Goal: Task Accomplishment & Management: Use online tool/utility

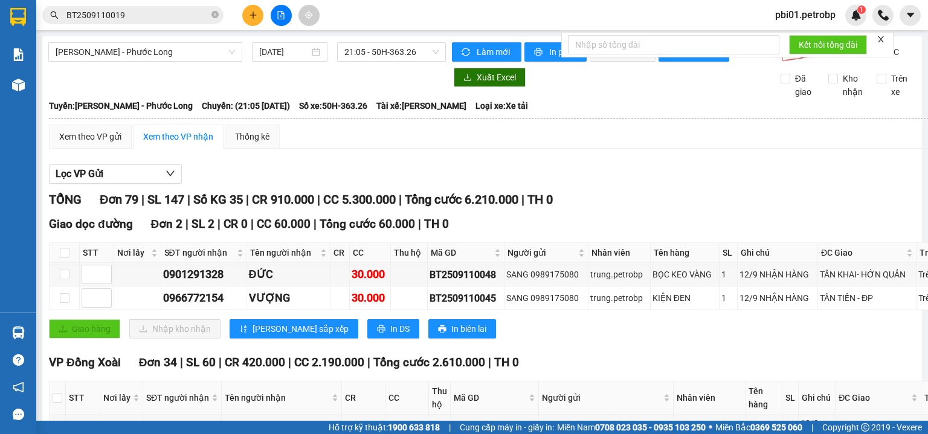
scroll to position [3826, 0]
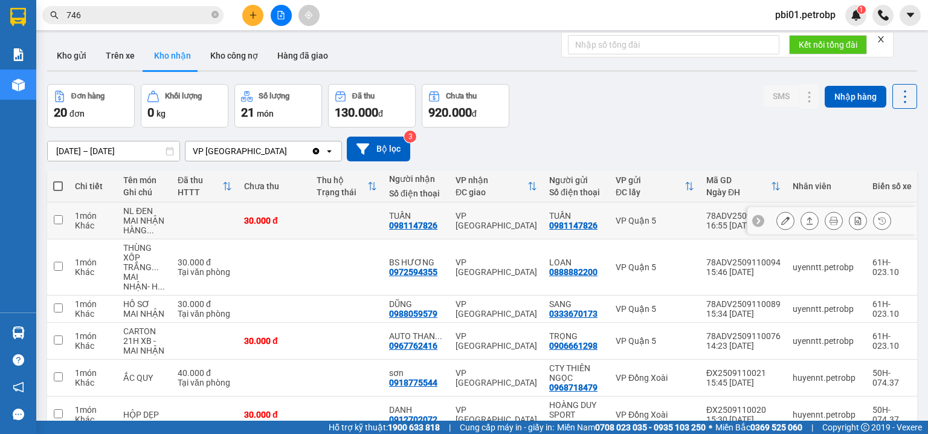
scroll to position [64, 0]
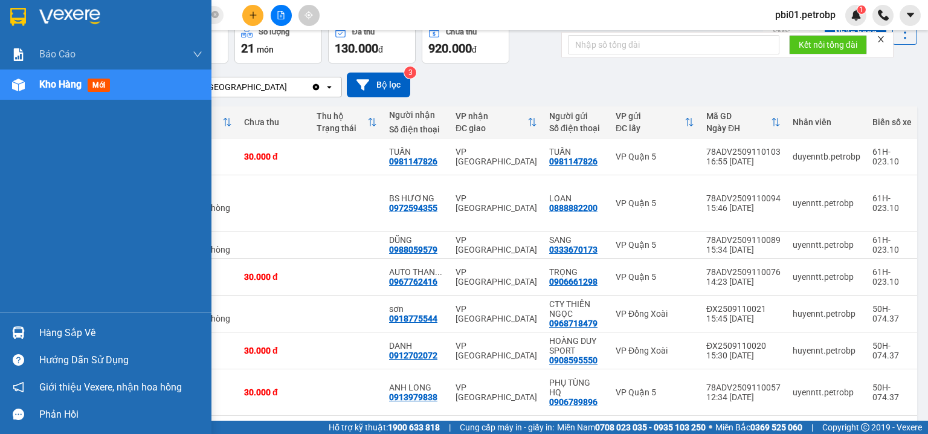
click at [57, 331] on div "Hàng sắp về" at bounding box center [120, 333] width 163 height 18
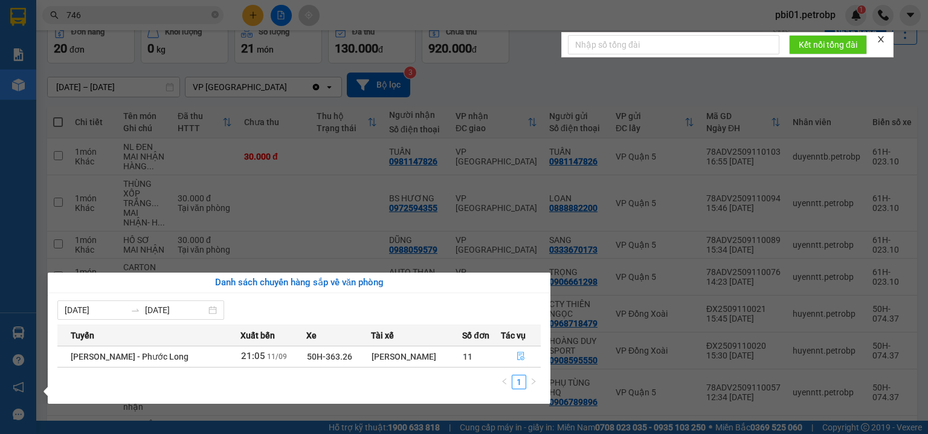
click at [522, 353] on icon "file-done" at bounding box center [521, 356] width 8 height 8
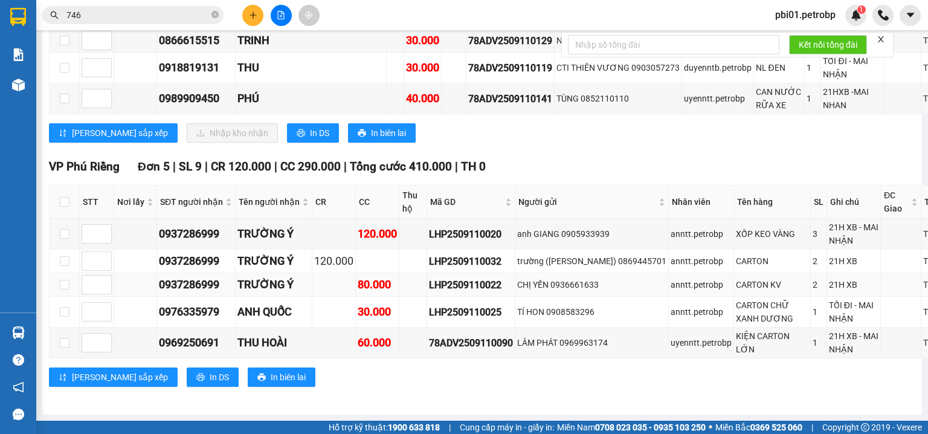
scroll to position [4148, 0]
click at [310, 140] on span "In DS" at bounding box center [319, 132] width 19 height 13
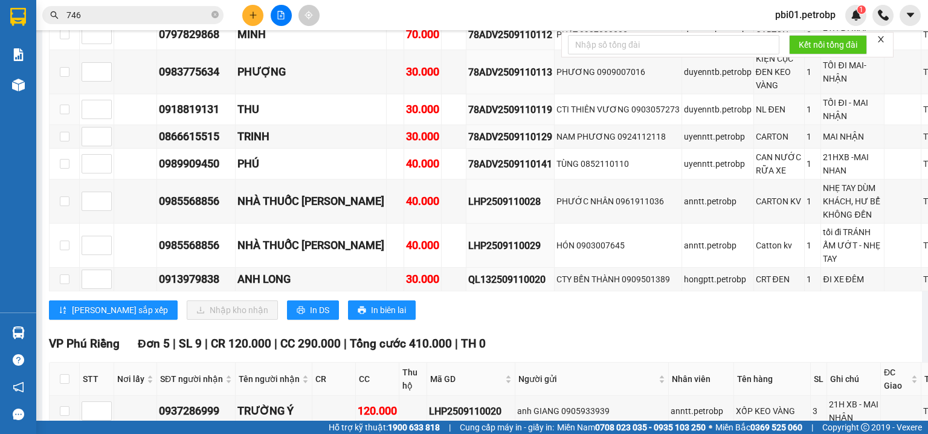
scroll to position [4212, 0]
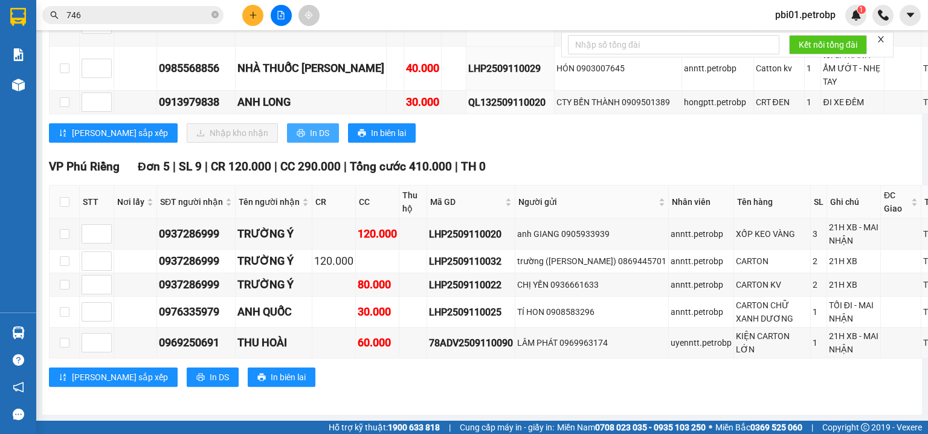
click at [310, 140] on span "In DS" at bounding box center [319, 132] width 19 height 13
click at [549, 143] on div "Lưu sắp xếp Nhập kho nhận In DS In biên lai" at bounding box center [513, 132] width 928 height 19
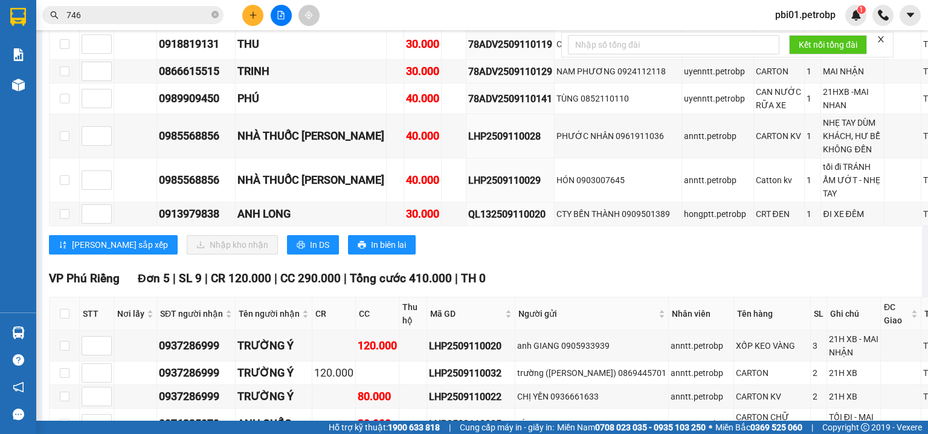
scroll to position [3762, 0]
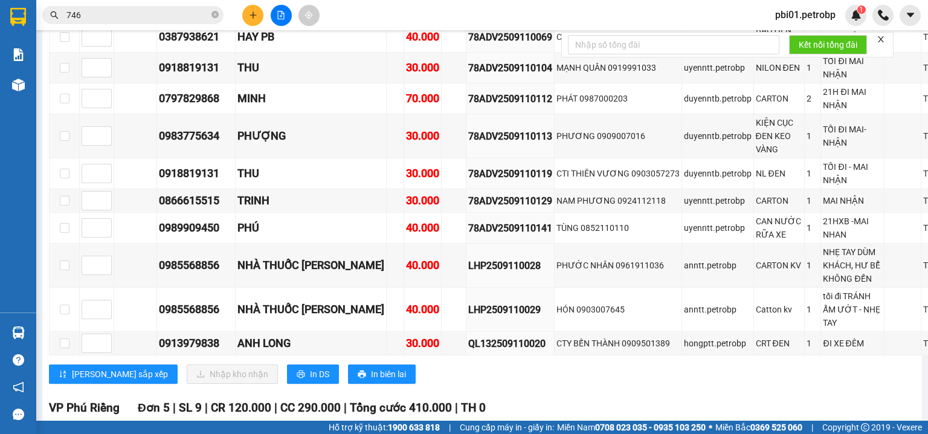
checkbox input "true"
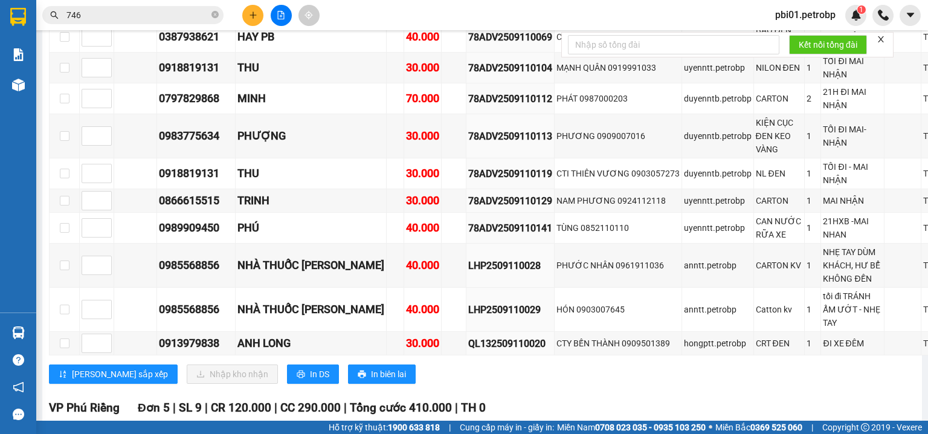
checkbox input "true"
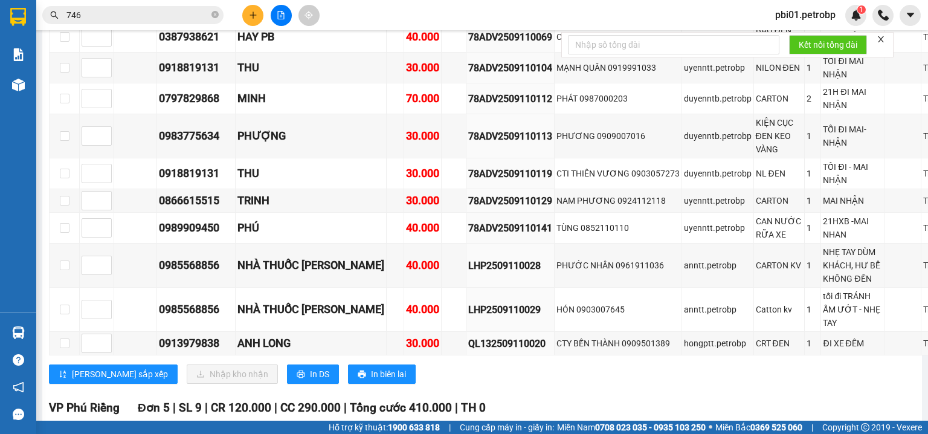
checkbox input "true"
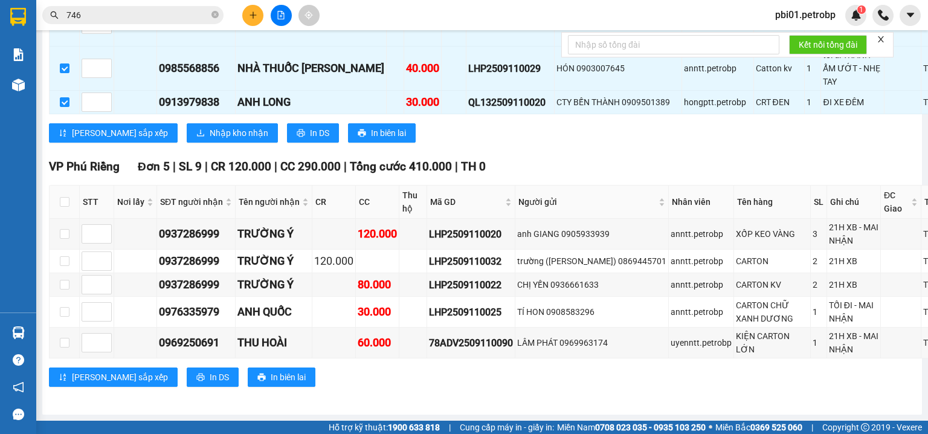
scroll to position [4212, 0]
click at [210, 140] on span "Nhập kho nhận" at bounding box center [239, 132] width 59 height 13
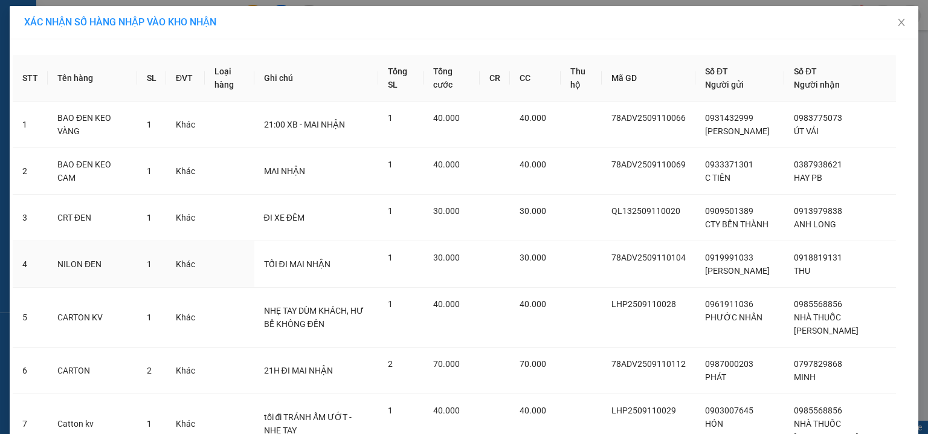
scroll to position [319, 0]
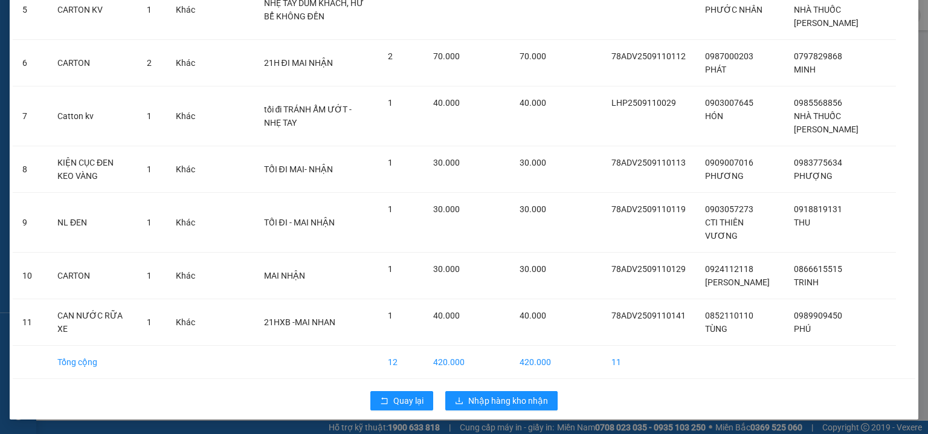
click at [555, 404] on div "Quay lại Nhập hàng kho nhận" at bounding box center [464, 400] width 903 height 31
click at [530, 397] on span "Nhập hàng kho nhận" at bounding box center [508, 400] width 80 height 13
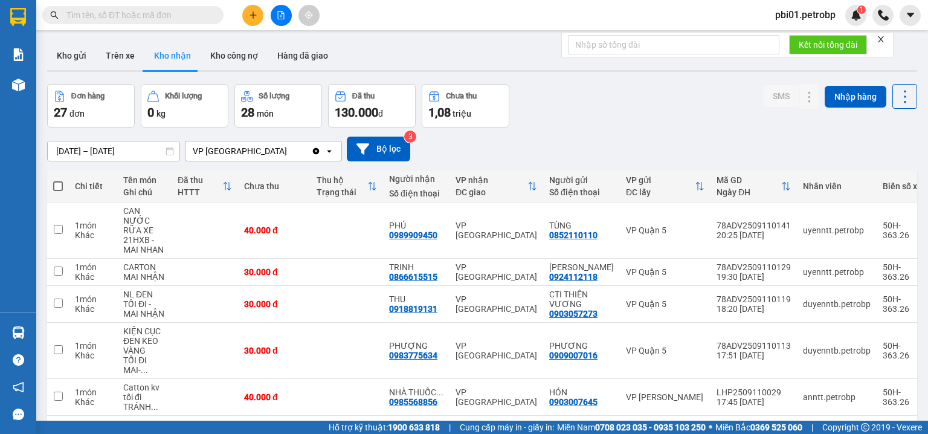
click at [592, 123] on div "Đơn hàng 27 đơn Khối lượng 0 kg Số lượng 28 món Đã thu 130.000 đ Chưa thu 1,08 …" at bounding box center [482, 106] width 870 height 44
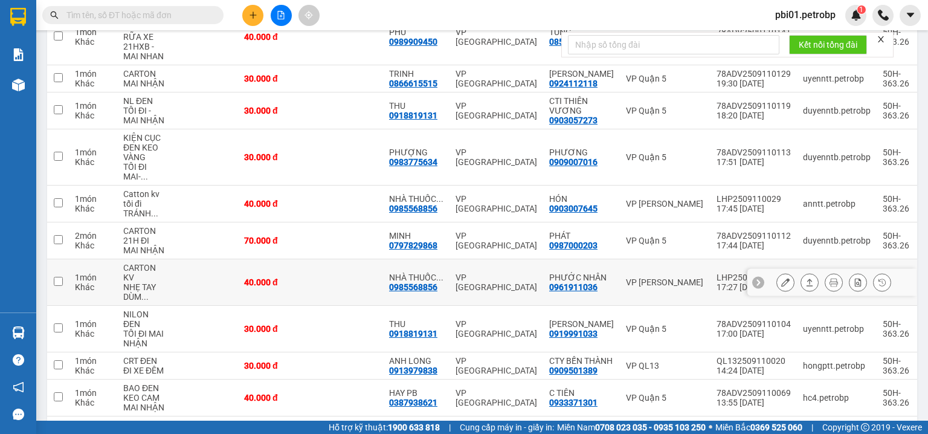
scroll to position [261, 0]
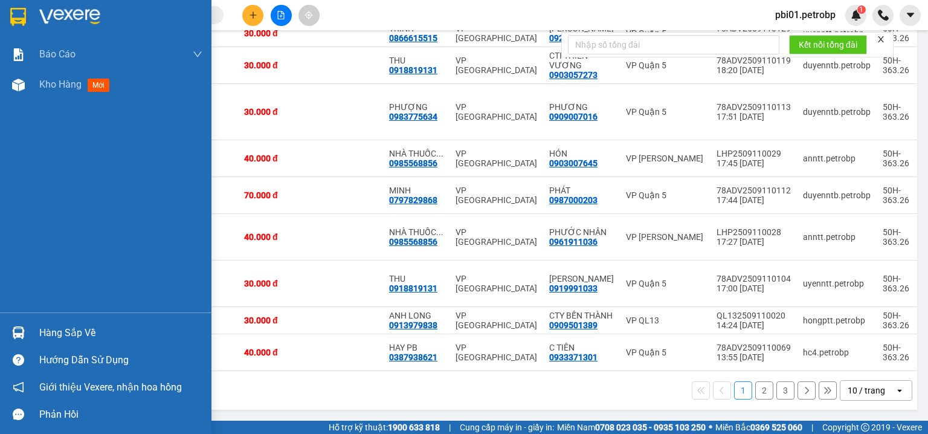
click at [25, 334] on div at bounding box center [18, 332] width 21 height 21
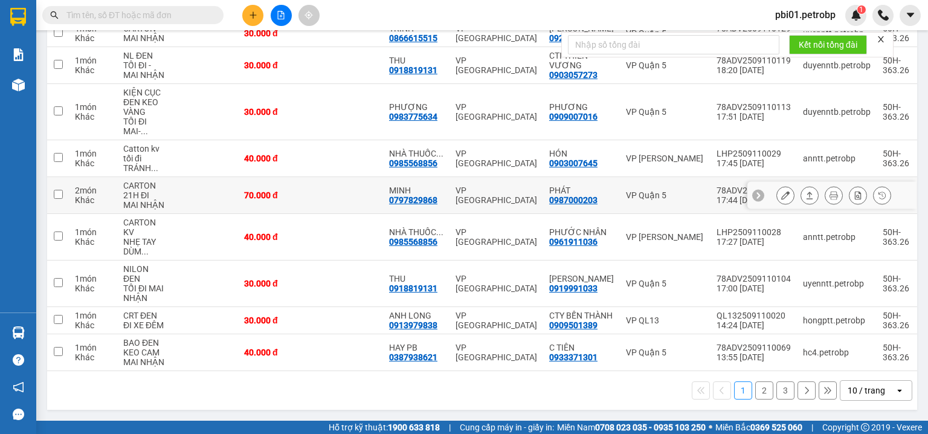
click at [337, 166] on section "Kết quả tìm kiếm ( 0 ) Bộ lọc Ngày tạo đơn gần nhất No Data pbi01.petrobp 1 Báo…" at bounding box center [464, 217] width 928 height 434
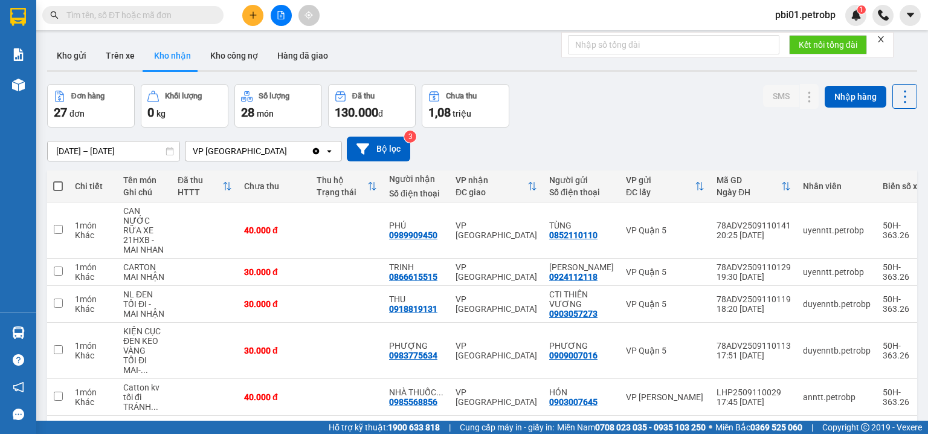
click at [278, 15] on icon "file-add" at bounding box center [281, 15] width 8 height 8
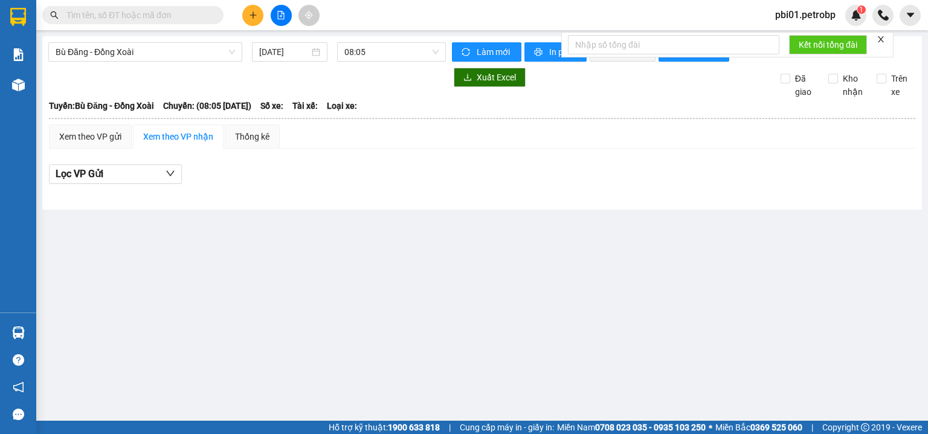
drag, startPoint x: 126, startPoint y: 56, endPoint x: 127, endPoint y: 63, distance: 7.5
click at [126, 56] on span "Bù Đăng - Đồng Xoài" at bounding box center [145, 52] width 179 height 18
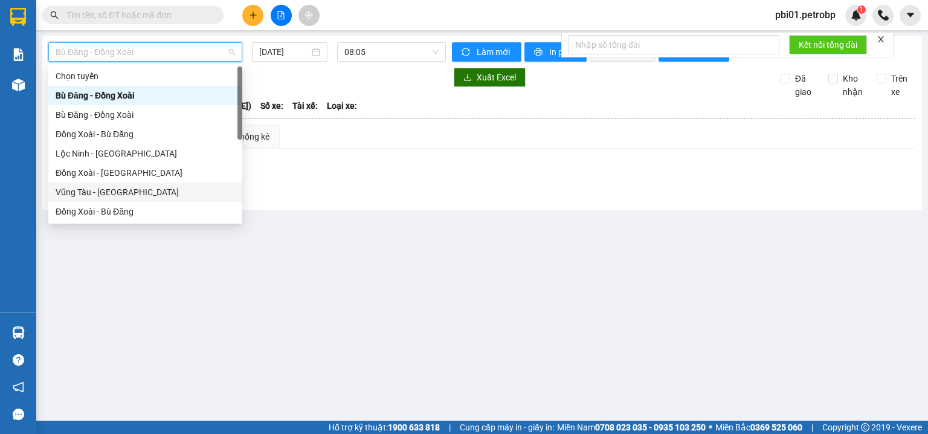
scroll to position [251, 0]
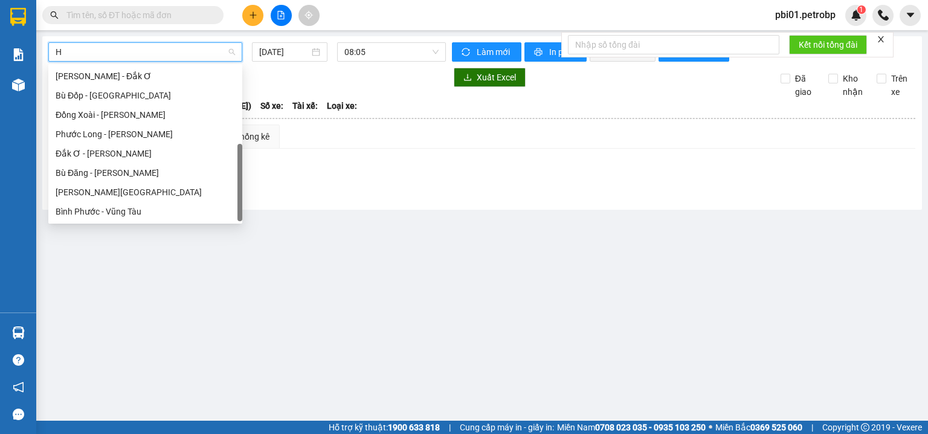
type input "HO"
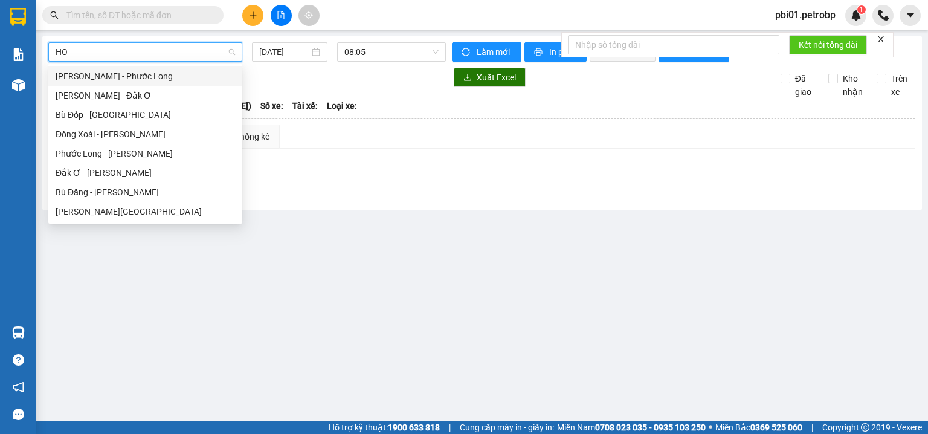
click at [114, 80] on div "[PERSON_NAME] - Phước Long" at bounding box center [145, 75] width 179 height 13
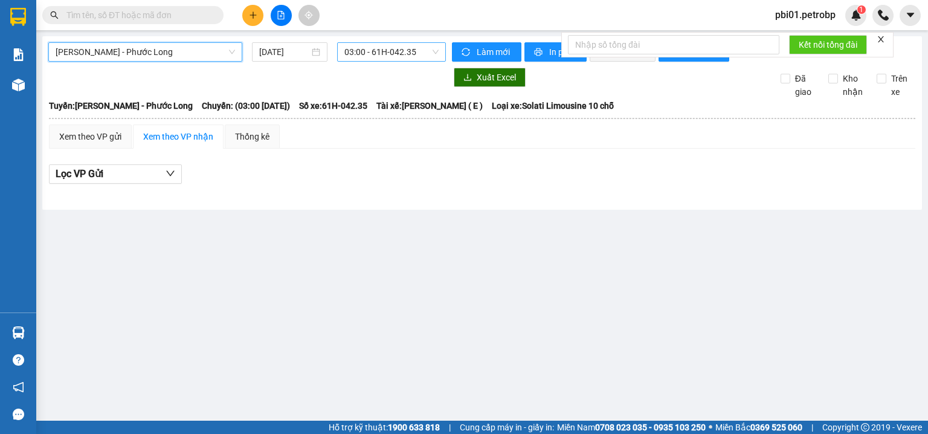
click at [425, 49] on span "03:00 - 61H-042.35" at bounding box center [391, 52] width 95 height 18
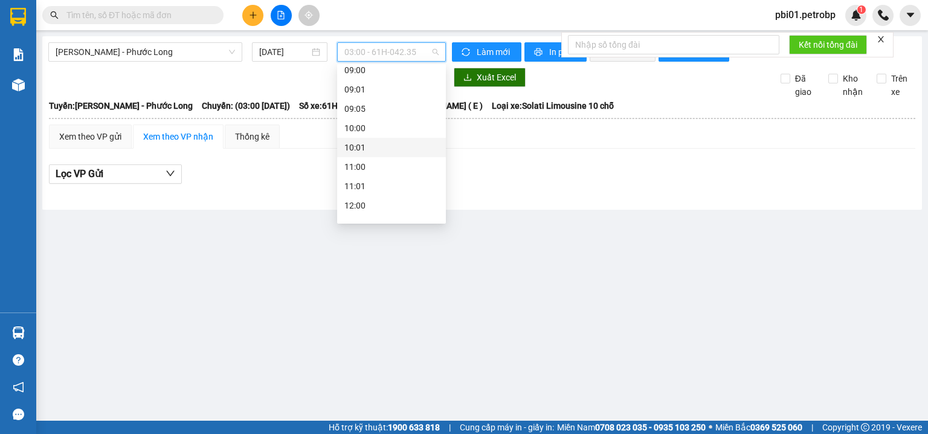
scroll to position [515, 0]
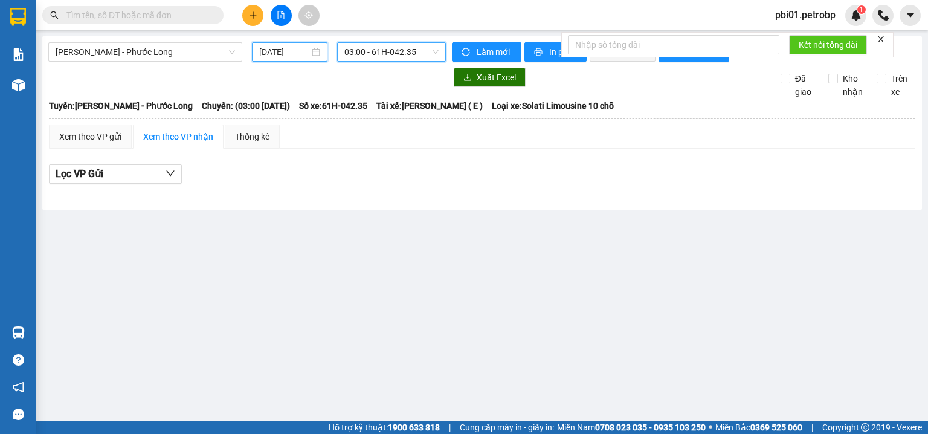
drag, startPoint x: 301, startPoint y: 53, endPoint x: 324, endPoint y: 109, distance: 60.7
click at [300, 53] on input "[DATE]" at bounding box center [284, 51] width 50 height 13
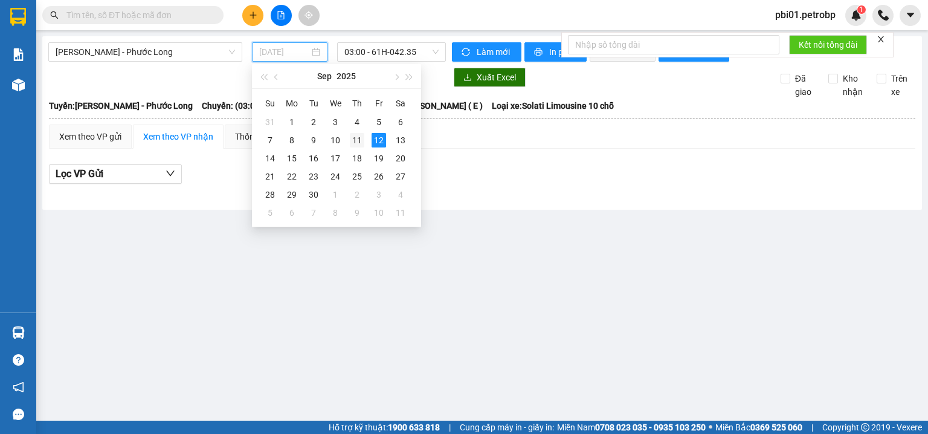
click at [359, 138] on div "11" at bounding box center [357, 140] width 15 height 15
type input "[DATE]"
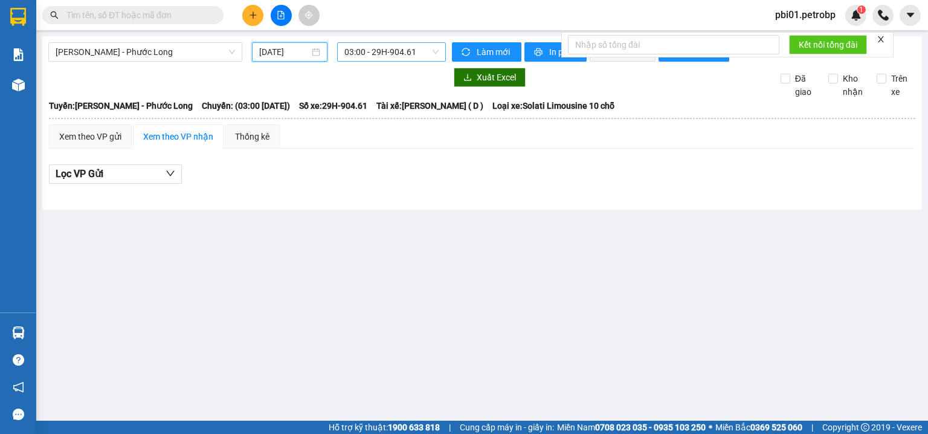
click at [407, 58] on span "03:00 - 29H-904.61" at bounding box center [391, 52] width 95 height 18
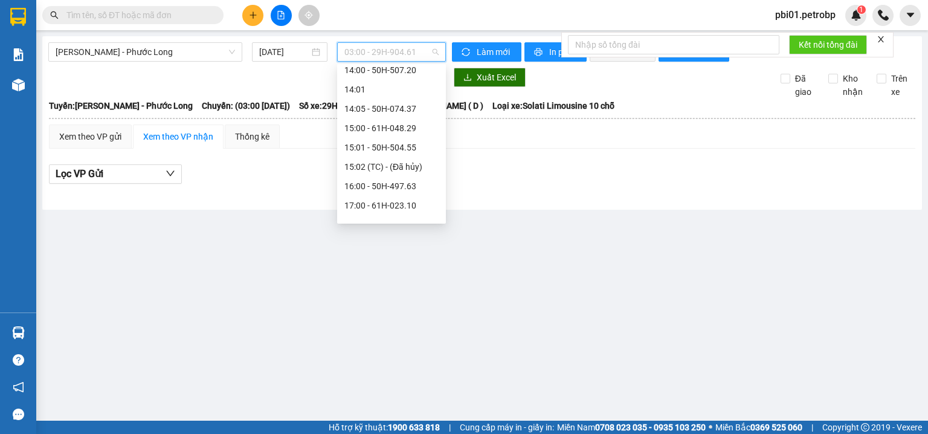
scroll to position [696, 0]
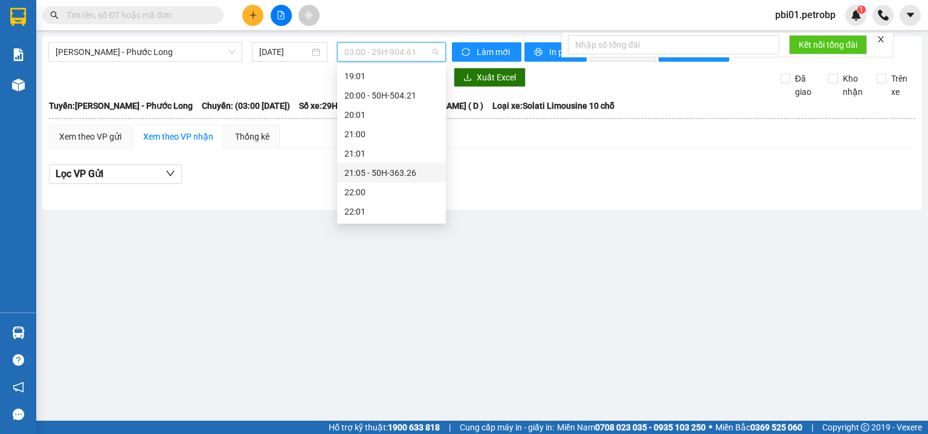
click at [409, 169] on div "21:05 - 50H-363.26" at bounding box center [391, 172] width 94 height 13
